Goal: Task Accomplishment & Management: Manage account settings

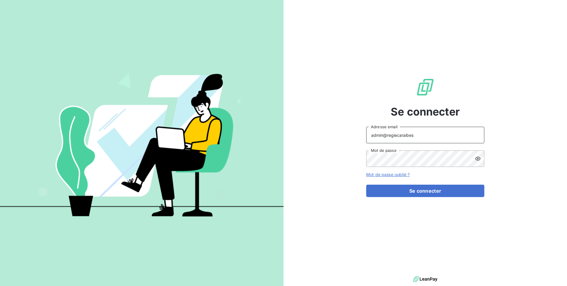
drag, startPoint x: 421, startPoint y: 134, endPoint x: 396, endPoint y: 134, distance: 24.8
click at [396, 134] on input "admin@regiecaraibes" at bounding box center [425, 135] width 118 height 17
type input "admin@login"
click at [433, 197] on div "Se connecter admin@login Adresse email Mot de passe Mot de passe oublié ? Se co…" at bounding box center [425, 137] width 118 height 275
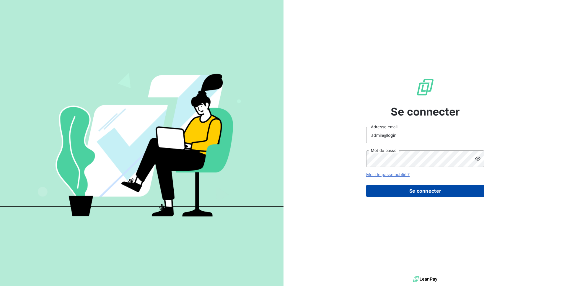
click at [433, 194] on button "Se connecter" at bounding box center [425, 191] width 118 height 12
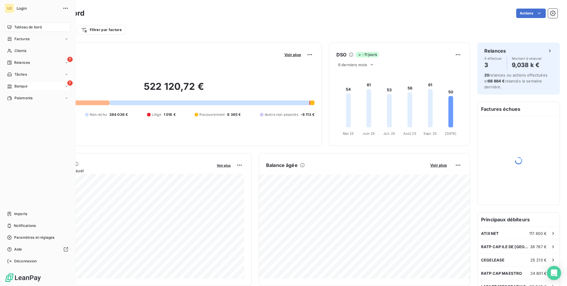
click at [14, 86] on span "Banque" at bounding box center [20, 86] width 13 height 5
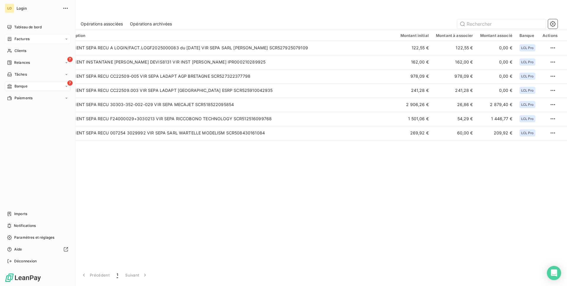
click at [20, 41] on span "Factures" at bounding box center [21, 38] width 15 height 5
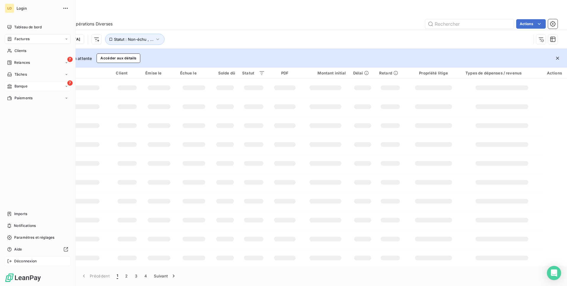
click at [30, 264] on span "Déconnexion" at bounding box center [25, 261] width 23 height 5
